Goal: Transaction & Acquisition: Obtain resource

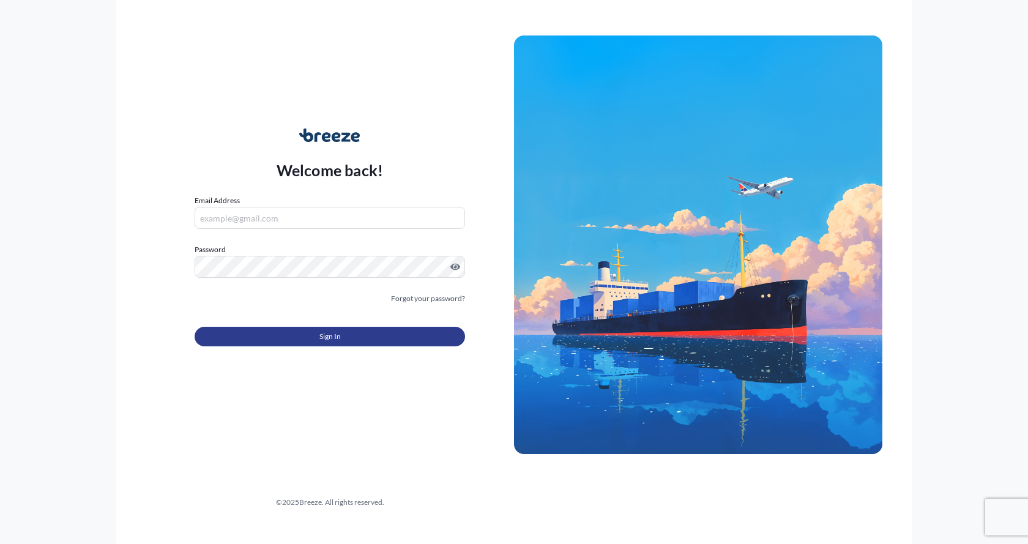
type input "[EMAIL_ADDRESS][DOMAIN_NAME]"
click at [311, 330] on button "Sign In" at bounding box center [330, 337] width 270 height 20
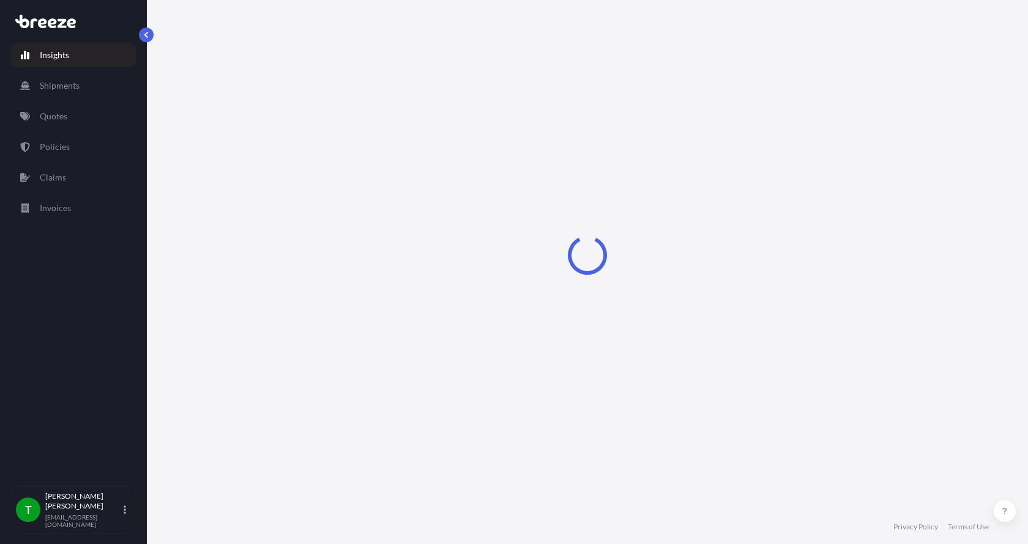
select select "2025"
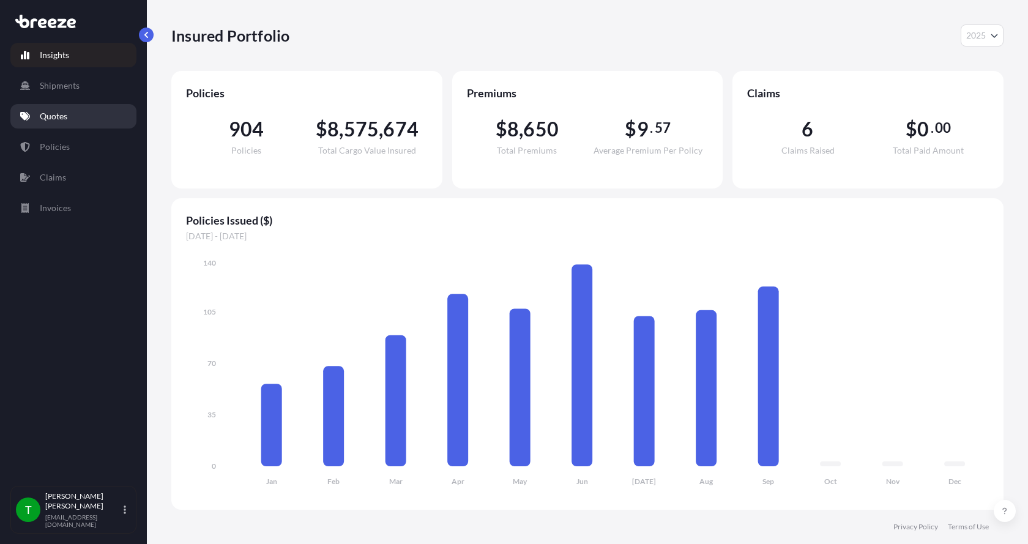
click at [48, 114] on p "Quotes" at bounding box center [54, 116] width 28 height 12
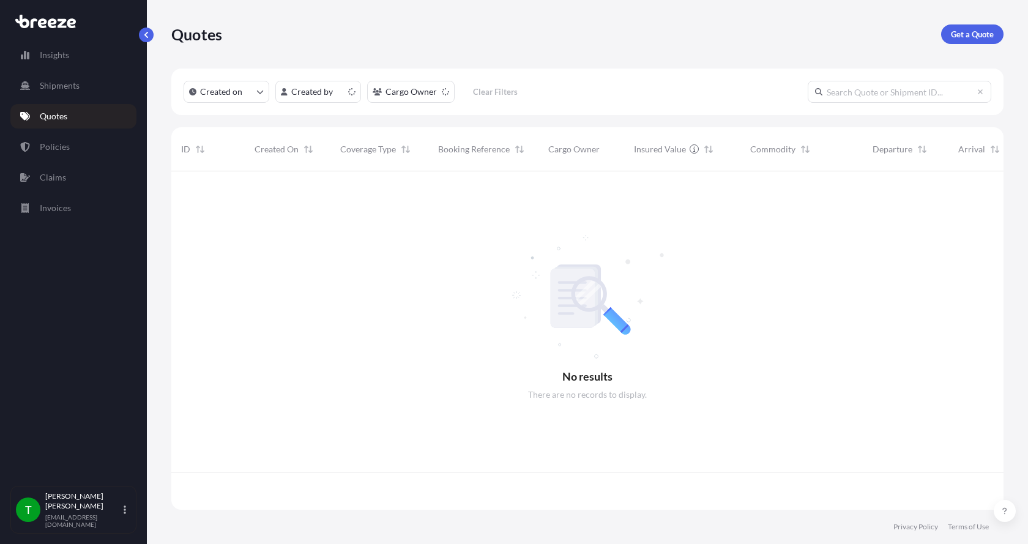
scroll to position [336, 823]
click at [966, 34] on p "Get a Quote" at bounding box center [972, 34] width 43 height 12
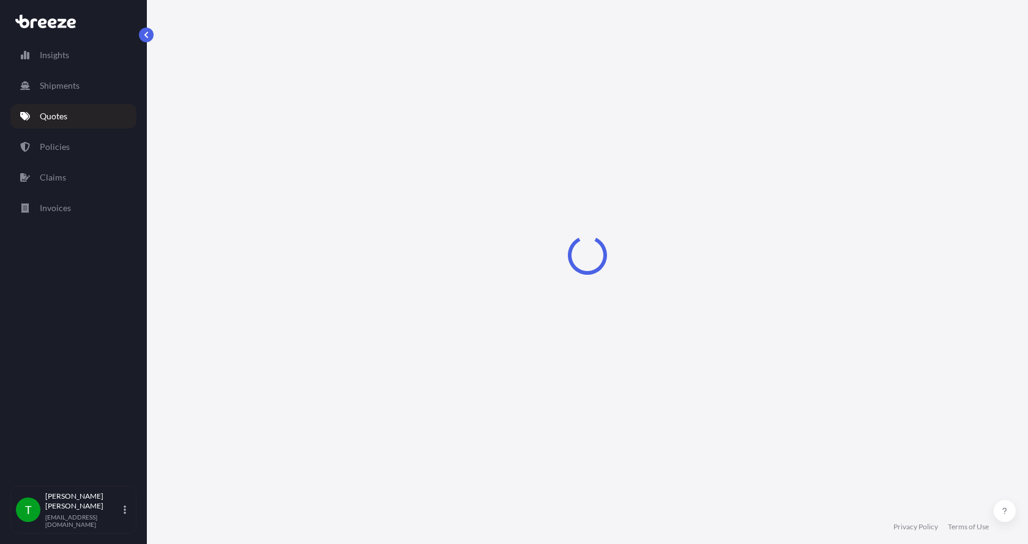
select select "Sea"
select select "1"
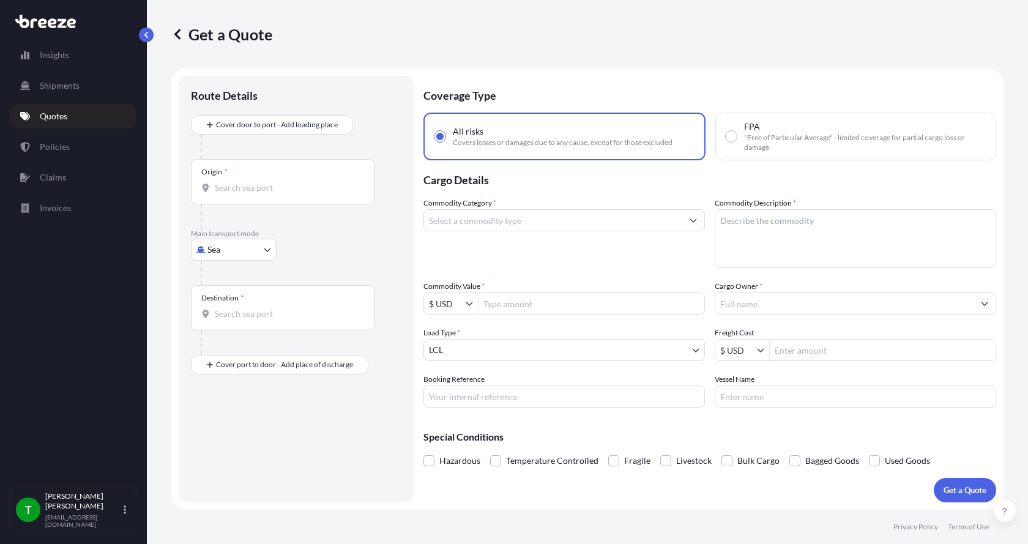
click at [217, 250] on body "Insights Shipments Quotes Policies Claims Invoices T [PERSON_NAME] [EMAIL_ADDRE…" at bounding box center [514, 272] width 1028 height 544
click at [214, 322] on span "Road" at bounding box center [224, 325] width 20 height 12
select select "Road"
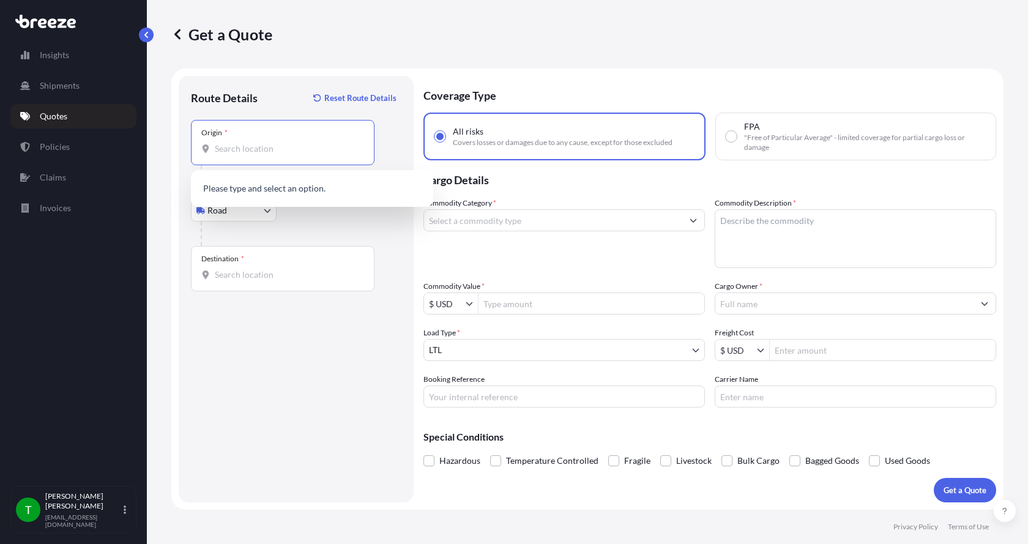
click at [229, 151] on input "Origin *" at bounding box center [287, 149] width 144 height 12
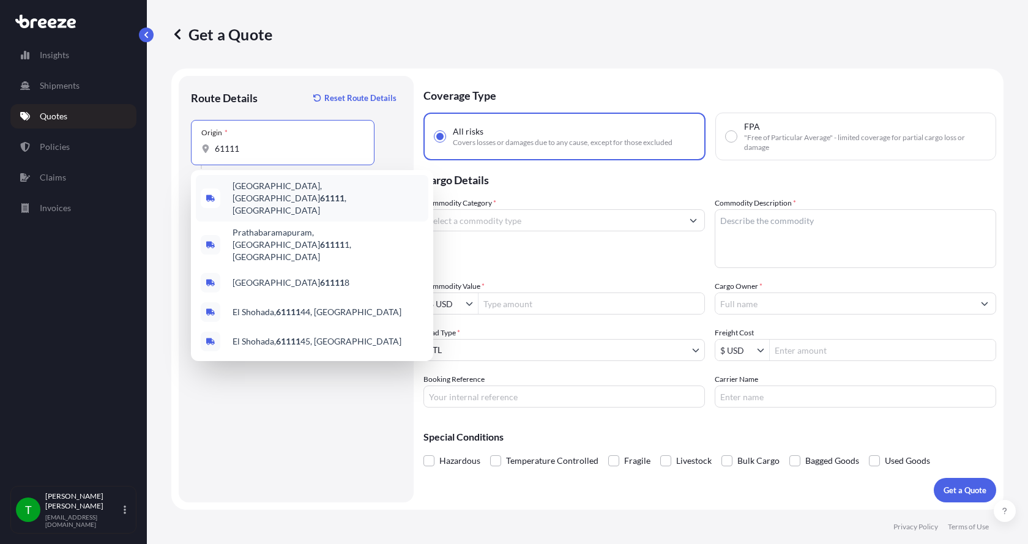
click at [255, 187] on span "[GEOGRAPHIC_DATA] , [GEOGRAPHIC_DATA]" at bounding box center [328, 198] width 191 height 37
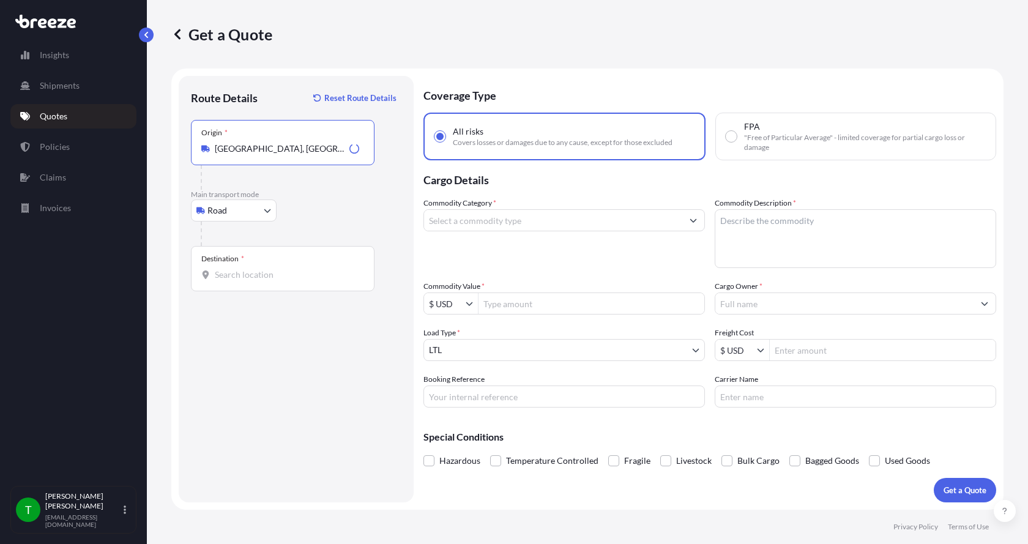
type input "[GEOGRAPHIC_DATA], [GEOGRAPHIC_DATA]"
click at [223, 274] on input "Destination *" at bounding box center [287, 275] width 144 height 12
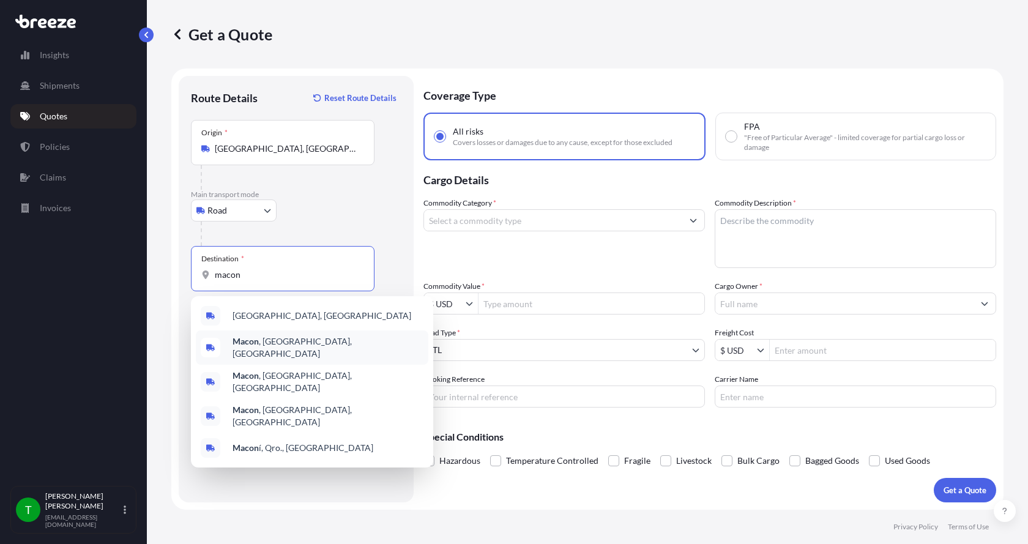
click at [240, 343] on b "Macon" at bounding box center [246, 341] width 26 height 10
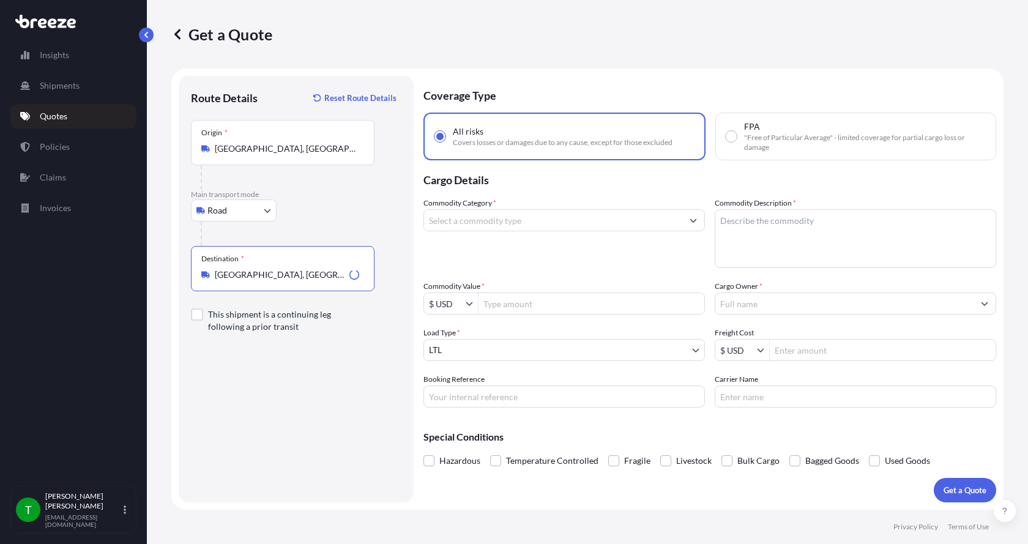
type input "[GEOGRAPHIC_DATA], [GEOGRAPHIC_DATA], [GEOGRAPHIC_DATA]"
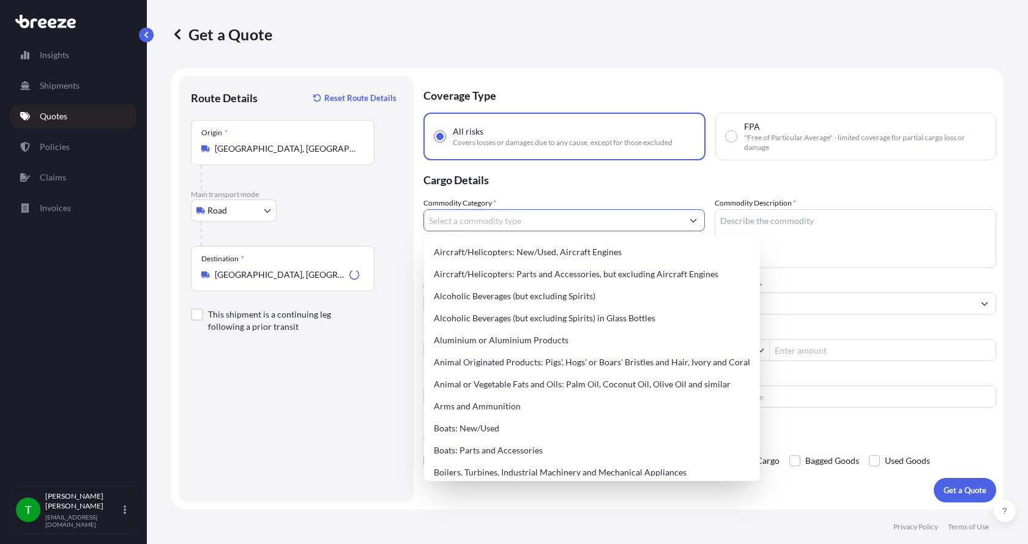
click at [446, 220] on input "Commodity Category *" at bounding box center [553, 220] width 258 height 22
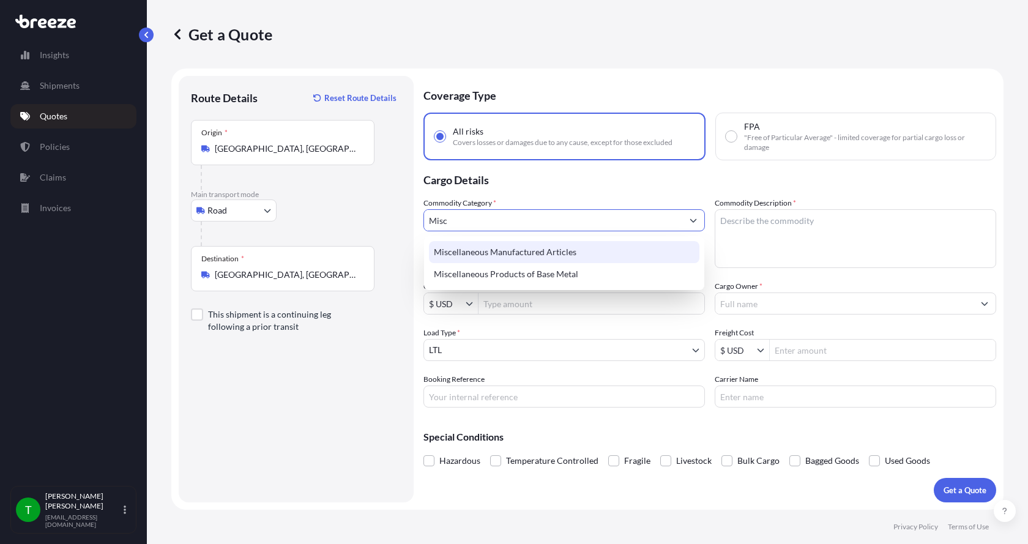
click at [463, 253] on div "Miscellaneous Manufactured Articles" at bounding box center [564, 252] width 270 height 22
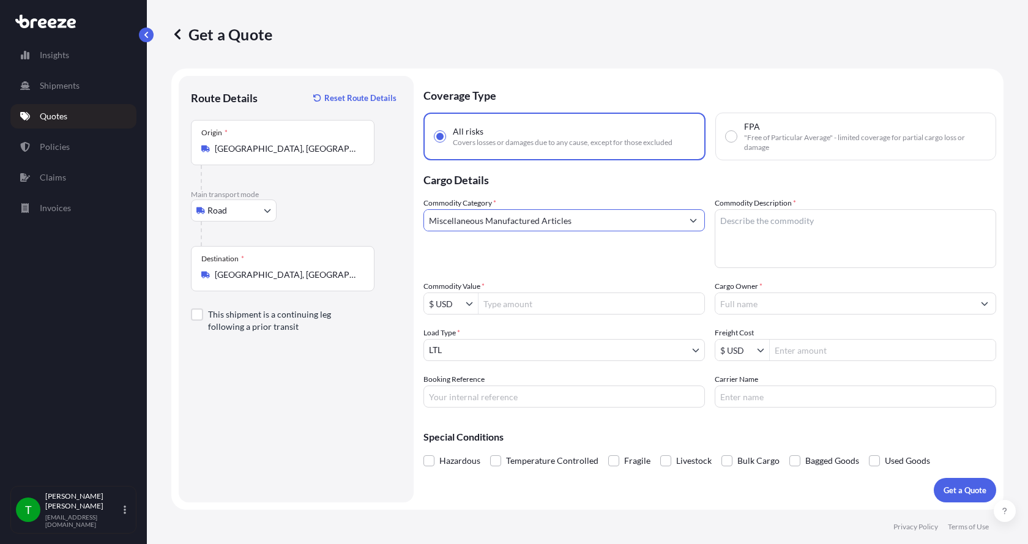
type input "Miscellaneous Manufactured Articles"
click at [728, 218] on textarea "Commodity Description *" at bounding box center [856, 238] width 282 height 59
type textarea "Parts Motor AER 5HP"
click at [530, 307] on input "Commodity Value *" at bounding box center [592, 304] width 226 height 22
type input "900"
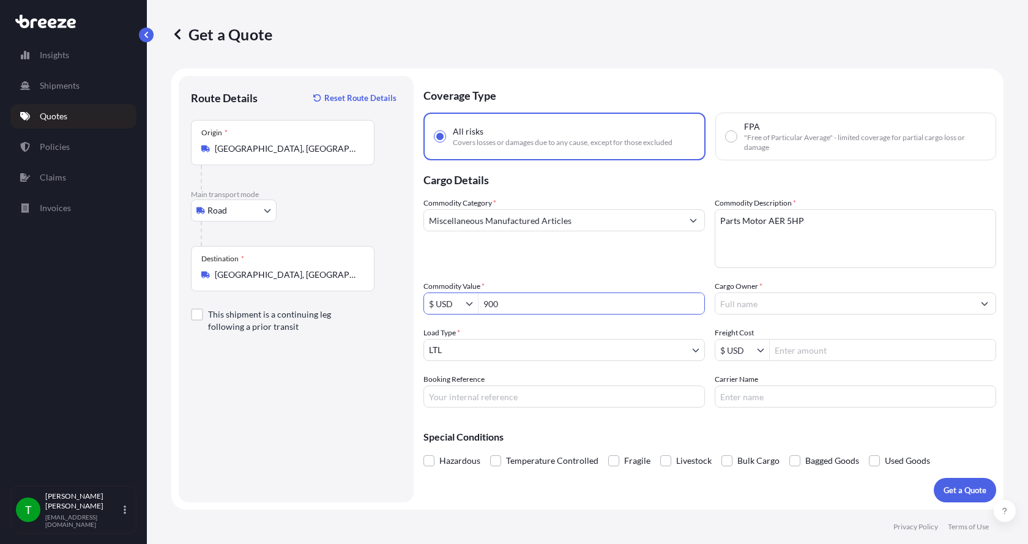
click at [749, 304] on input "Cargo Owner *" at bounding box center [844, 304] width 258 height 22
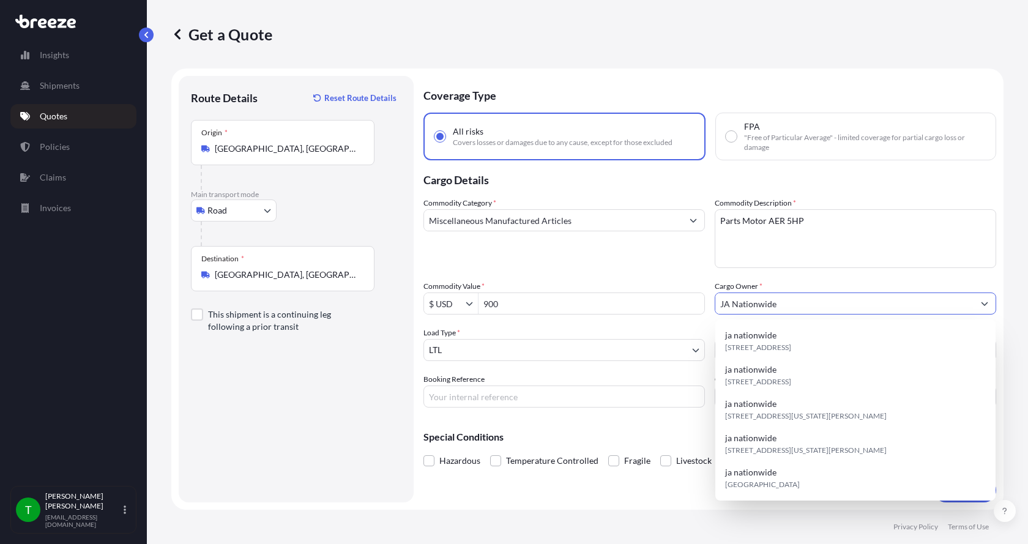
type input "JA Nationwide"
click at [503, 402] on input "Booking Reference" at bounding box center [564, 397] width 282 height 22
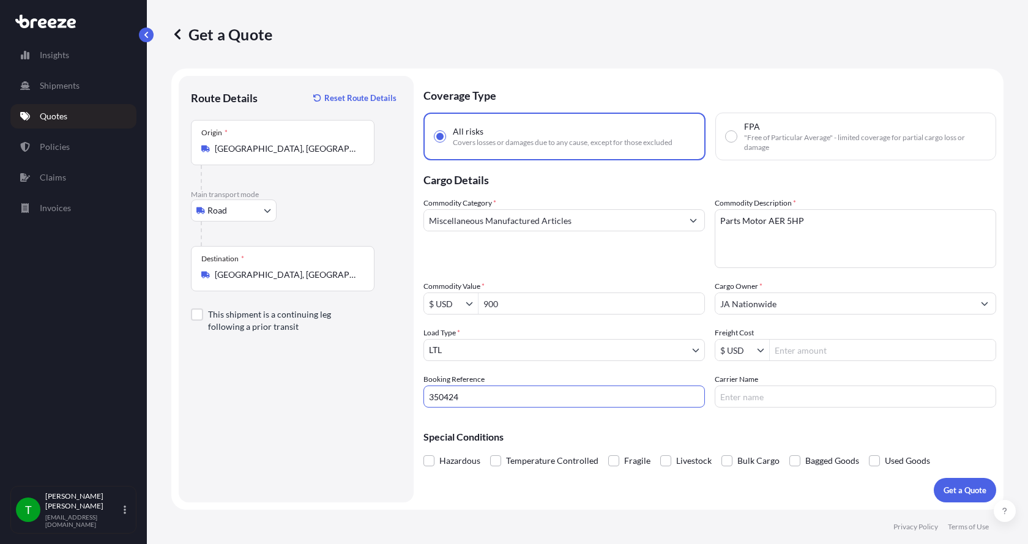
type input "350424"
click at [791, 354] on input "Freight Cost" at bounding box center [883, 350] width 226 height 22
type input "295"
click at [768, 391] on input "Carrier Name" at bounding box center [856, 397] width 282 height 22
type input "[PERSON_NAME] Express"
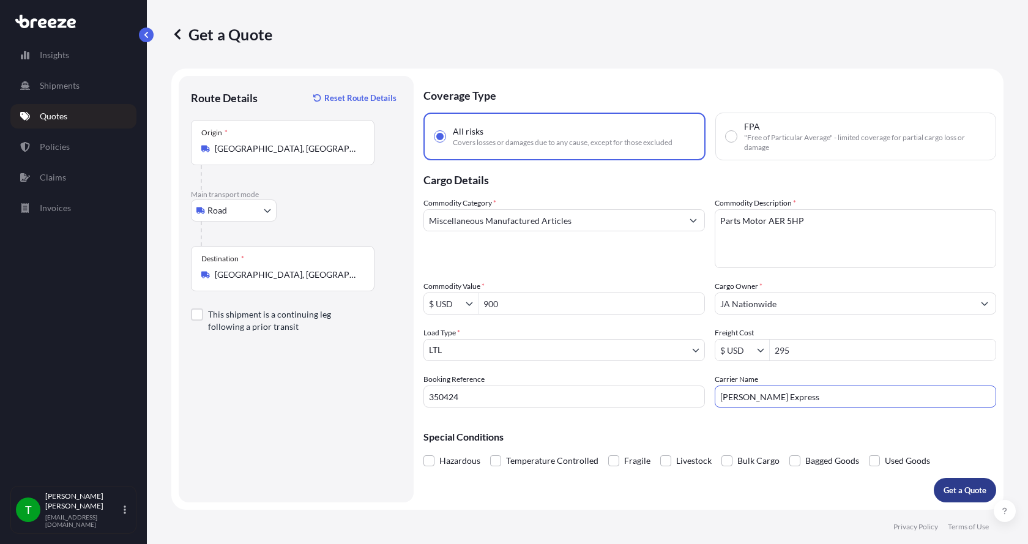
click at [961, 480] on button "Get a Quote" at bounding box center [965, 490] width 62 height 24
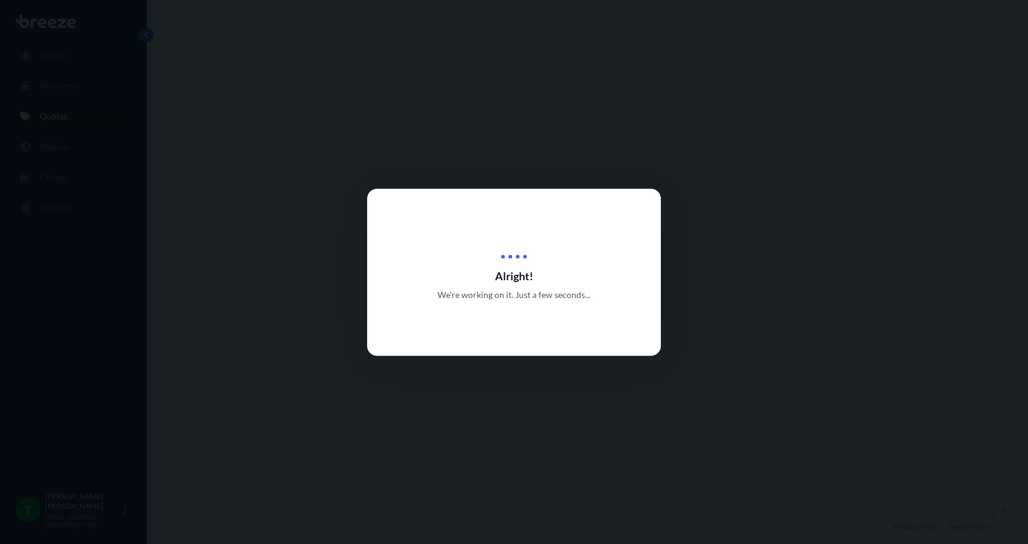
select select "Road"
select select "1"
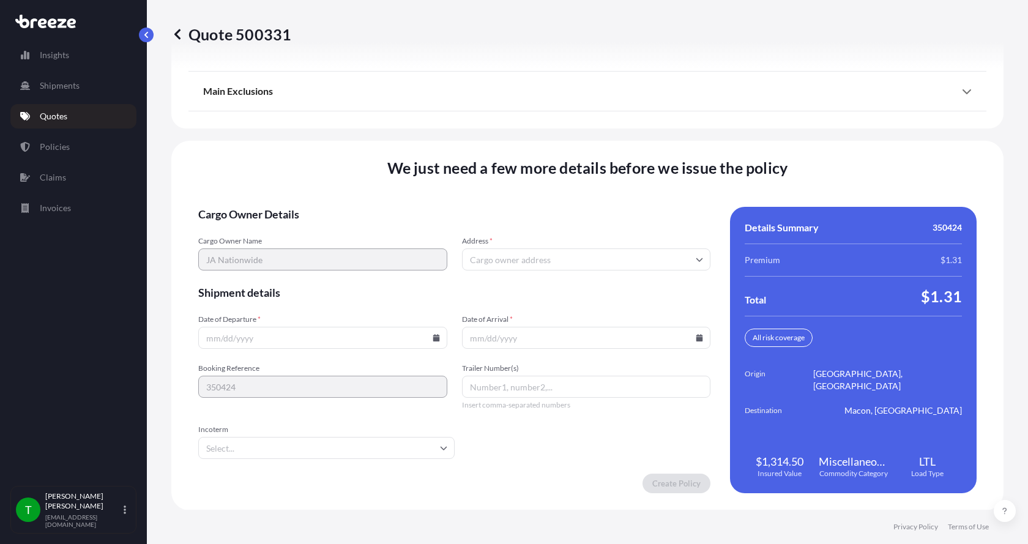
scroll to position [1610, 0]
click at [497, 248] on input "Address *" at bounding box center [586, 259] width 249 height 22
click at [496, 253] on input "Address *" at bounding box center [586, 259] width 249 height 22
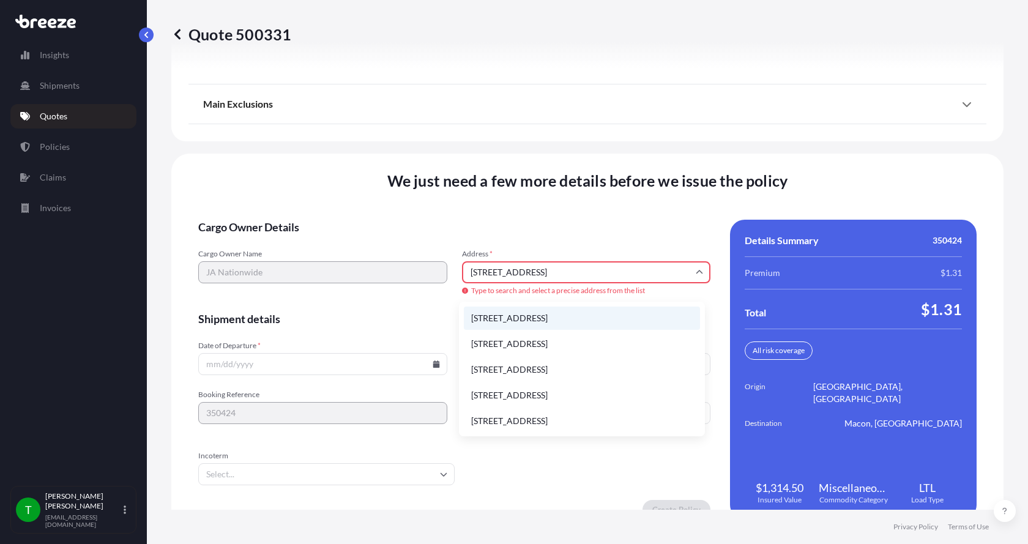
click at [500, 313] on li "[STREET_ADDRESS]" at bounding box center [582, 318] width 236 height 23
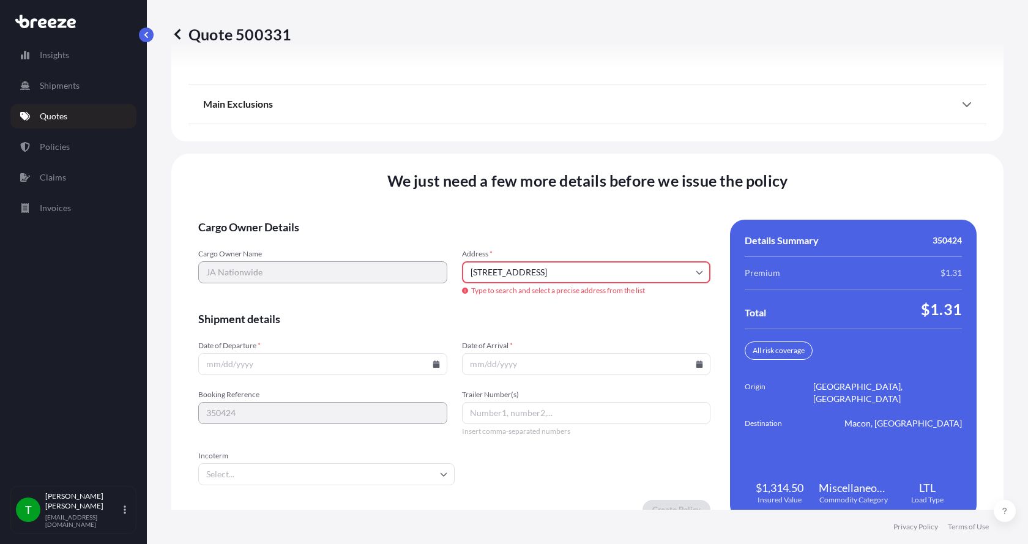
type input "[STREET_ADDRESS]"
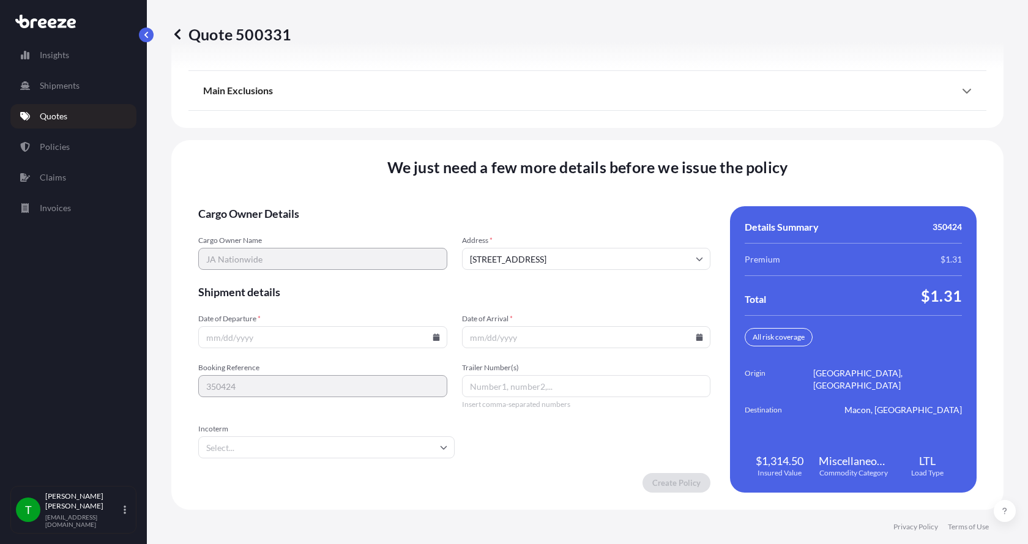
click at [433, 338] on icon at bounding box center [436, 337] width 7 height 7
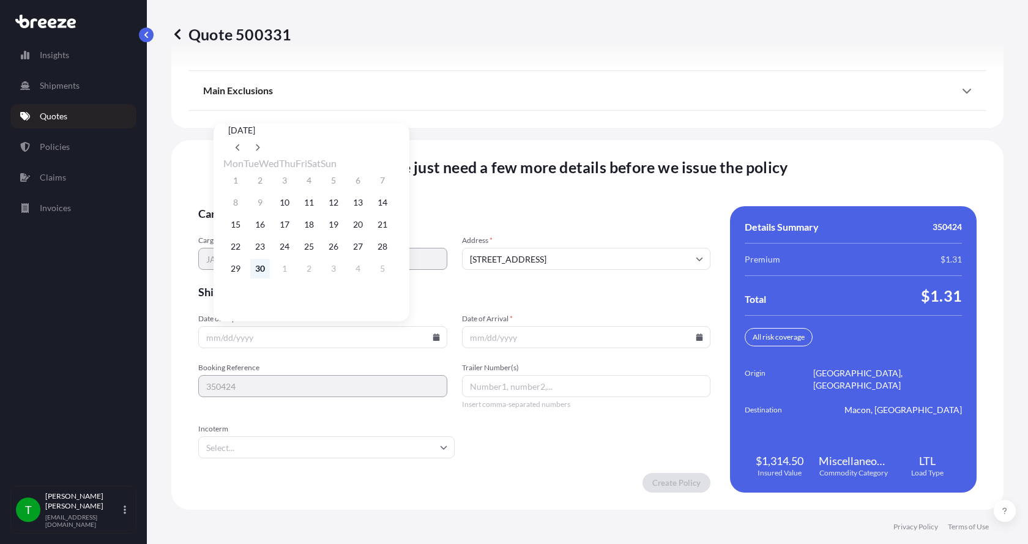
click at [261, 272] on button "30" at bounding box center [260, 269] width 20 height 20
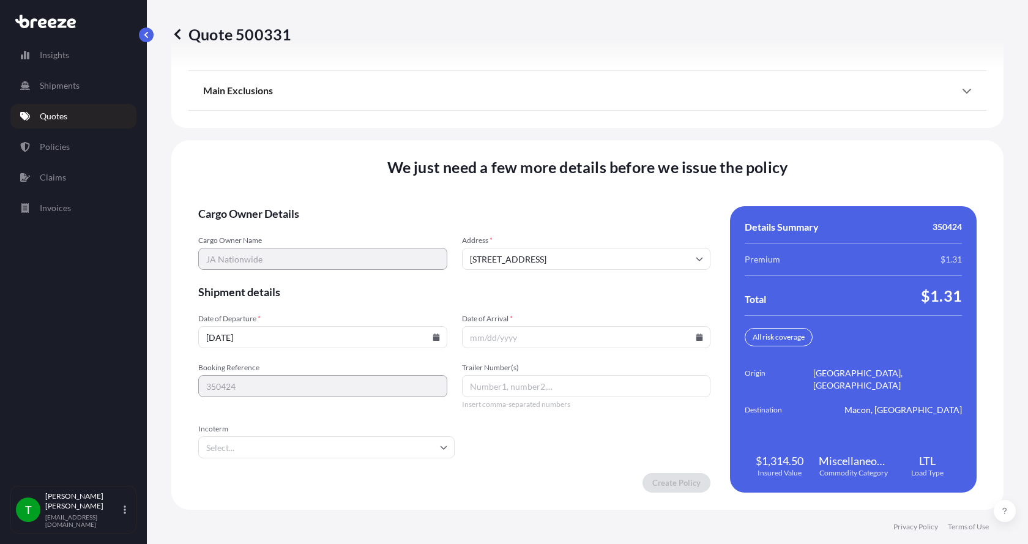
type input "[DATE]"
click at [266, 254] on button "30" at bounding box center [273, 248] width 15 height 11
click at [696, 339] on icon at bounding box center [699, 337] width 7 height 7
click at [528, 138] on button at bounding box center [519, 148] width 20 height 20
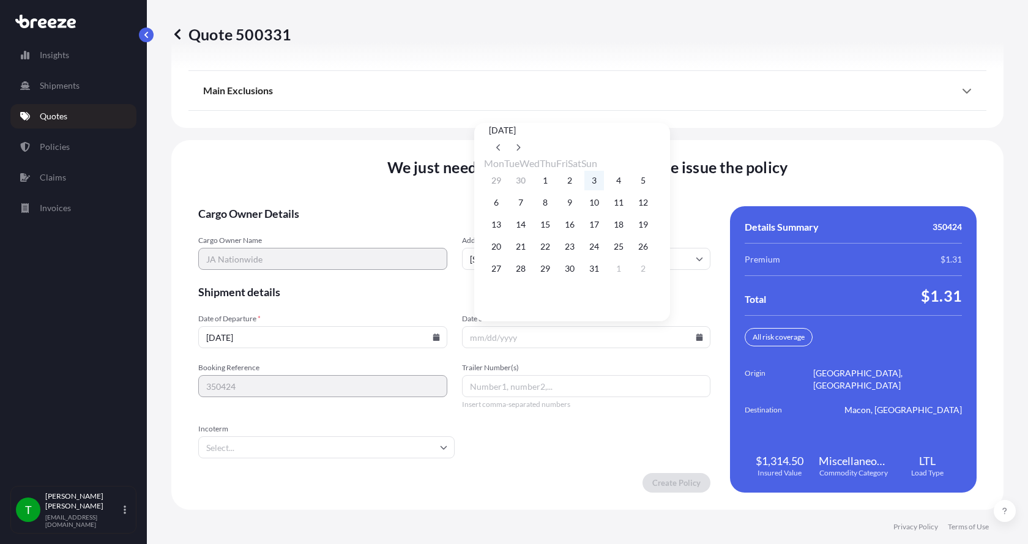
click at [604, 184] on button "3" at bounding box center [594, 181] width 20 height 20
type input "[DATE]"
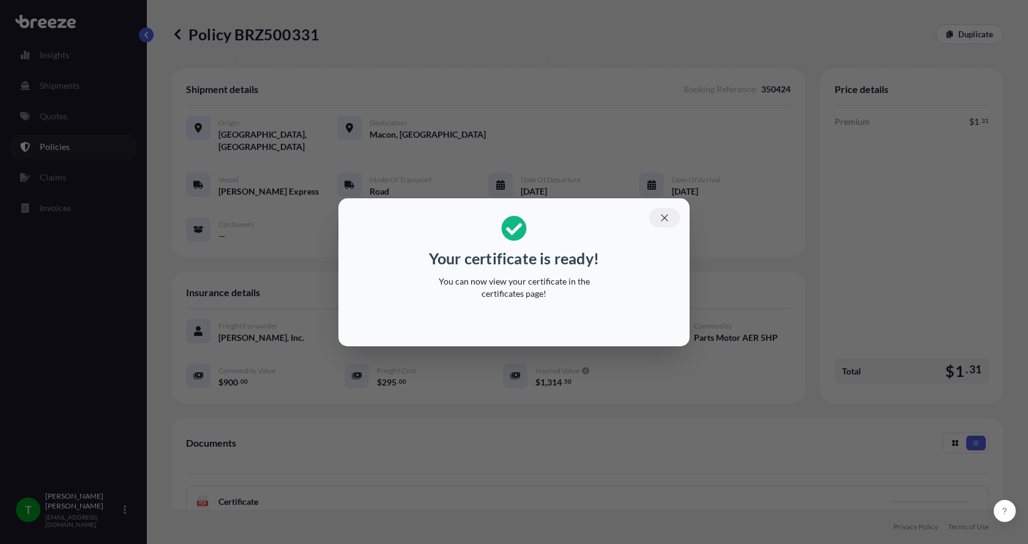
click at [665, 217] on icon "button" at bounding box center [664, 217] width 7 height 7
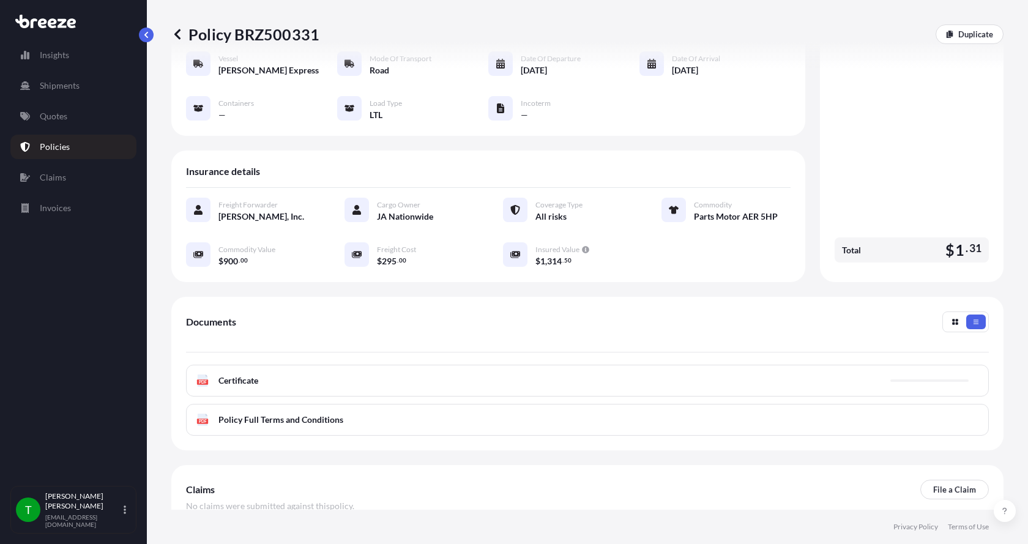
scroll to position [122, 0]
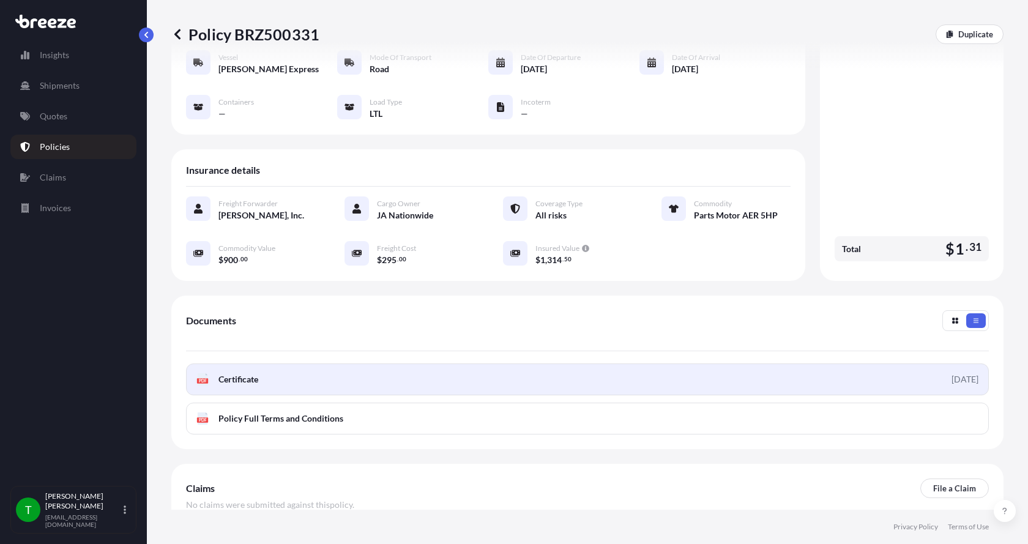
click at [209, 373] on div "PDF Certificate" at bounding box center [227, 379] width 62 height 12
